Goal: Task Accomplishment & Management: Manage account settings

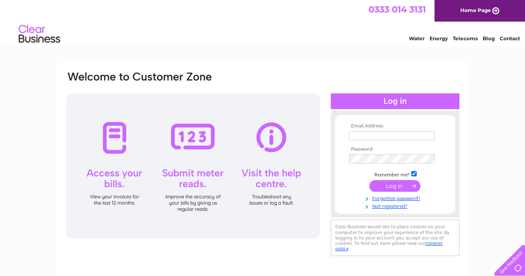
click at [353, 135] on input "text" at bounding box center [392, 135] width 86 height 9
type input "[EMAIL_ADDRESS][DOMAIN_NAME]"
click at [401, 187] on input "submit" at bounding box center [394, 187] width 51 height 12
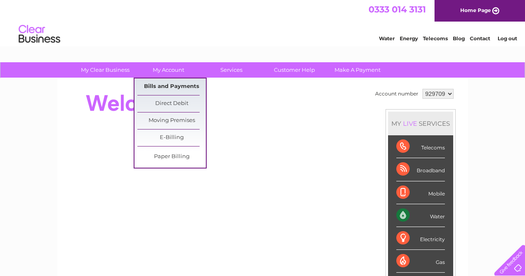
click at [177, 85] on link "Bills and Payments" at bounding box center [171, 86] width 68 height 17
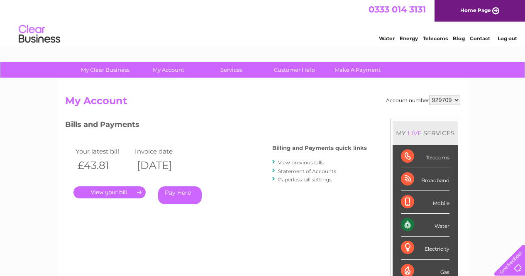
click at [133, 193] on link "." at bounding box center [109, 192] width 72 height 12
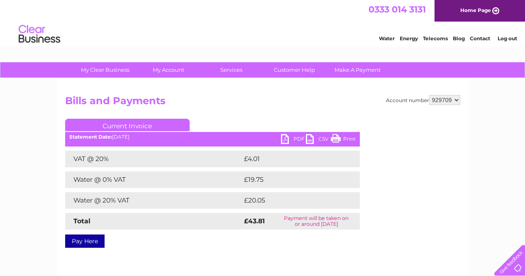
click at [285, 139] on link "PDF" at bounding box center [293, 140] width 25 height 12
